Goal: Task Accomplishment & Management: Use online tool/utility

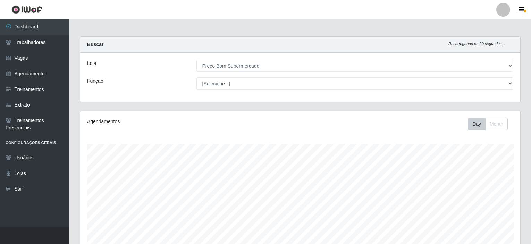
select select "387"
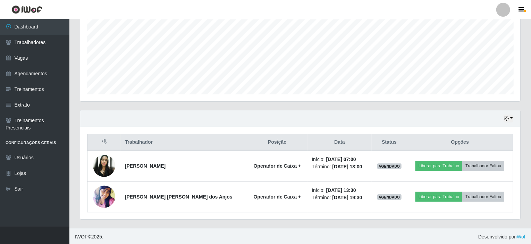
scroll to position [144, 440]
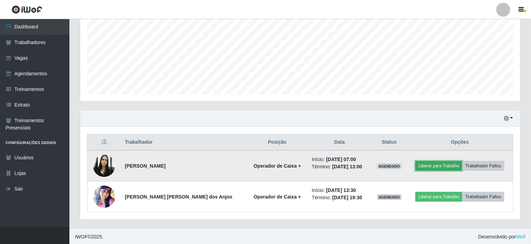
click at [436, 162] on button "Liberar para Trabalho" at bounding box center [439, 166] width 47 height 10
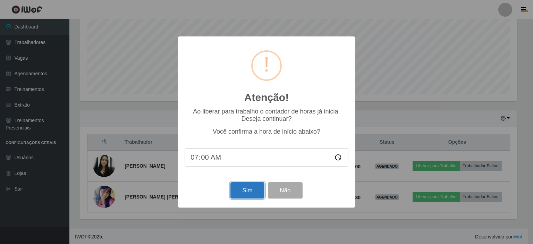
click at [240, 191] on button "Sim" at bounding box center [248, 190] width 34 height 16
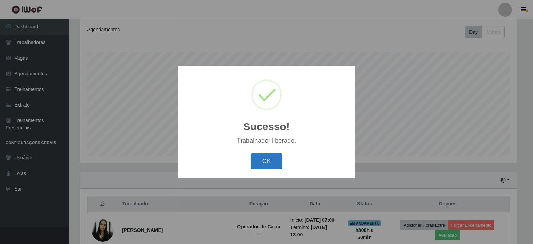
click at [254, 162] on button "OK" at bounding box center [267, 162] width 32 height 16
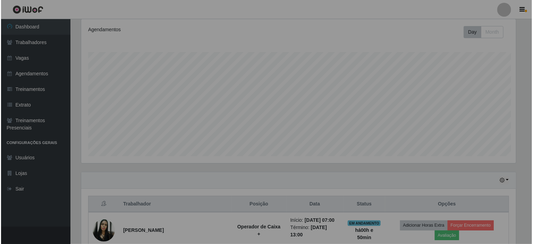
scroll to position [144, 440]
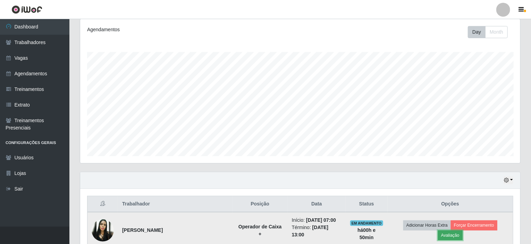
click at [463, 231] on button "Avaliação" at bounding box center [450, 236] width 25 height 10
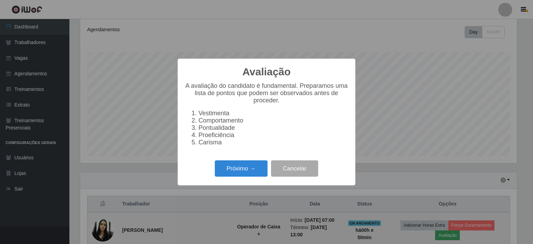
scroll to position [144, 438]
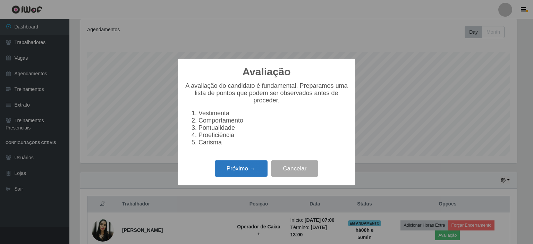
click at [242, 177] on button "Próximo →" at bounding box center [241, 168] width 53 height 16
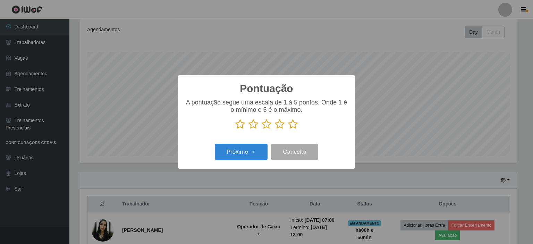
scroll to position [347145, 346851]
click at [291, 127] on icon at bounding box center [293, 124] width 10 height 10
click at [288, 130] on input "radio" at bounding box center [288, 130] width 0 height 0
click at [231, 154] on button "Próximo →" at bounding box center [241, 152] width 53 height 16
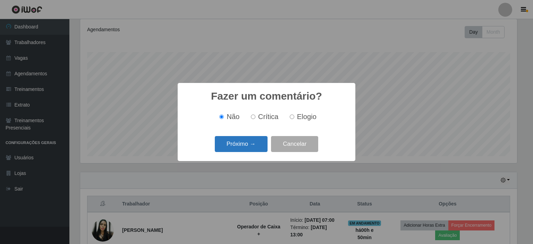
click at [233, 143] on button "Próximo →" at bounding box center [241, 144] width 53 height 16
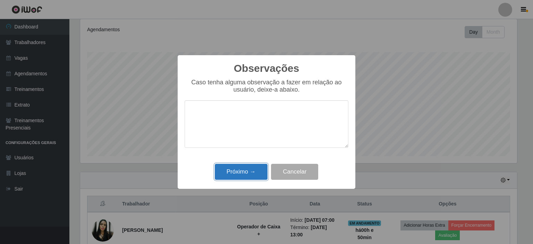
click at [239, 175] on button "Próximo →" at bounding box center [241, 172] width 53 height 16
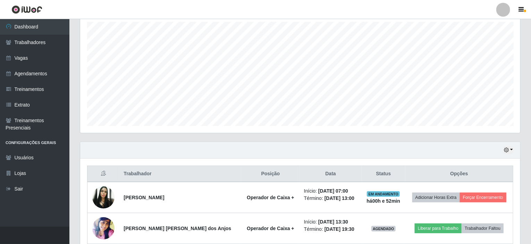
scroll to position [154, 0]
